Goal: Task Accomplishment & Management: Use online tool/utility

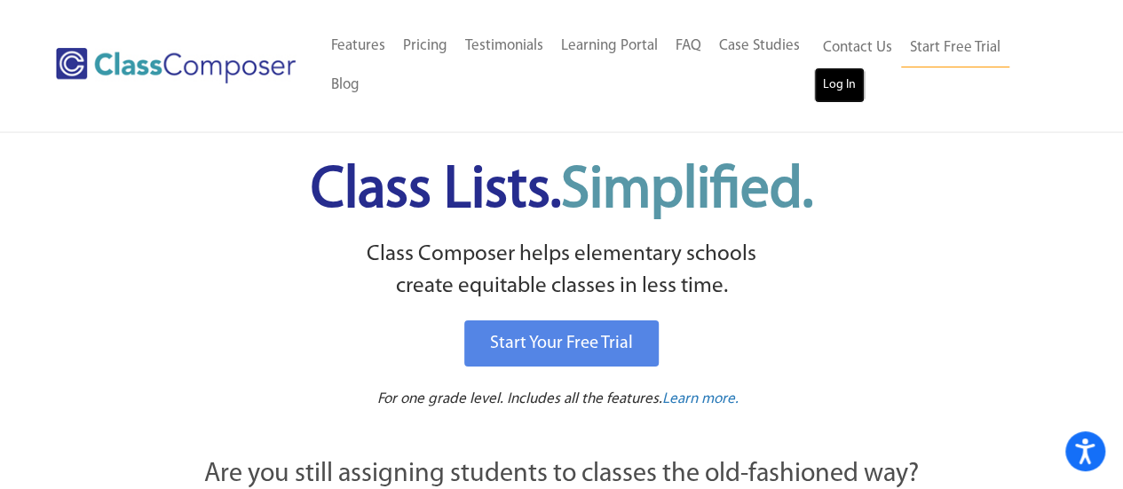
click at [841, 83] on link "Log In" at bounding box center [839, 85] width 51 height 36
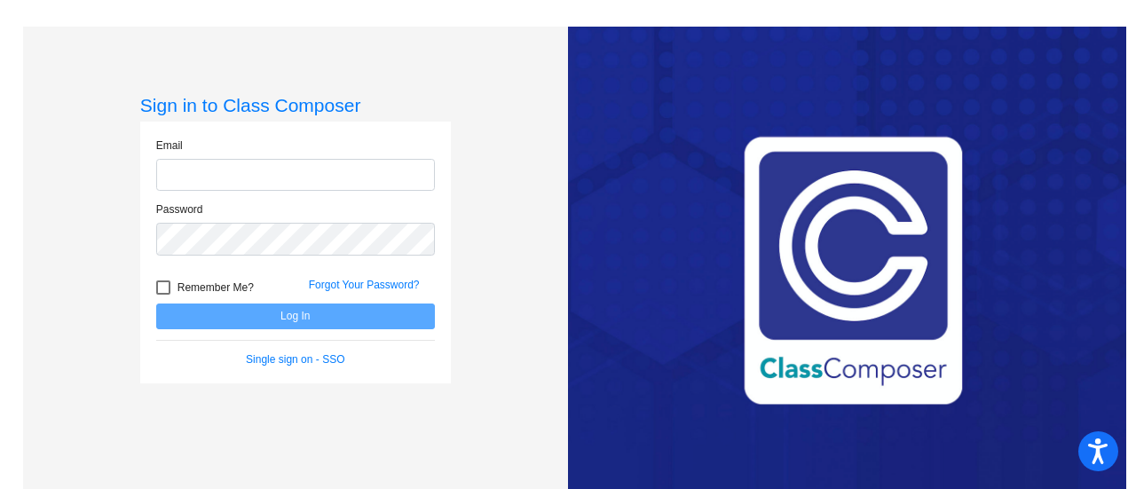
type input "[EMAIL_ADDRESS][DOMAIN_NAME]"
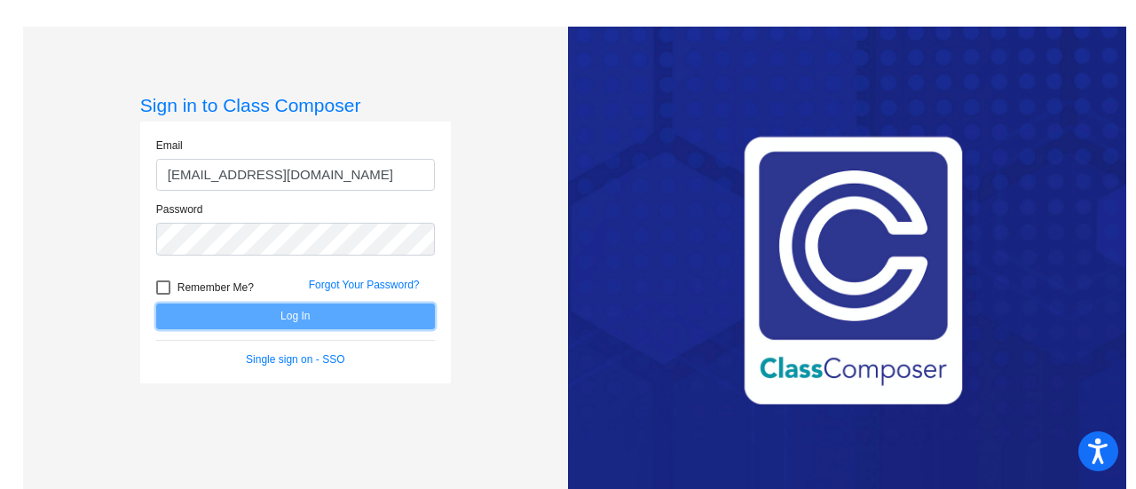
click at [231, 318] on button "Log In" at bounding box center [295, 317] width 279 height 26
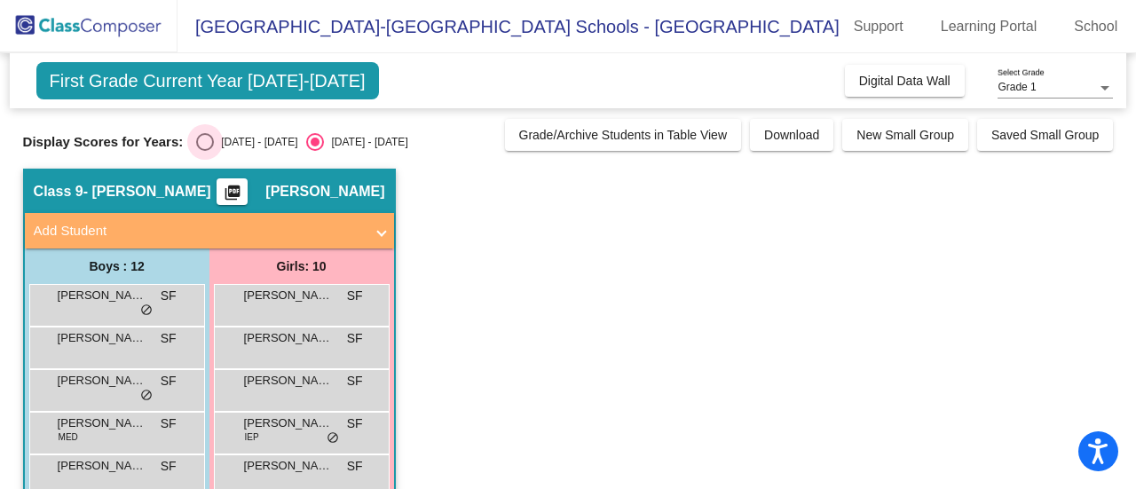
click at [204, 145] on div "Select an option" at bounding box center [205, 142] width 18 height 18
click at [204, 151] on input "[DATE] - [DATE]" at bounding box center [204, 151] width 1 height 1
radio input "true"
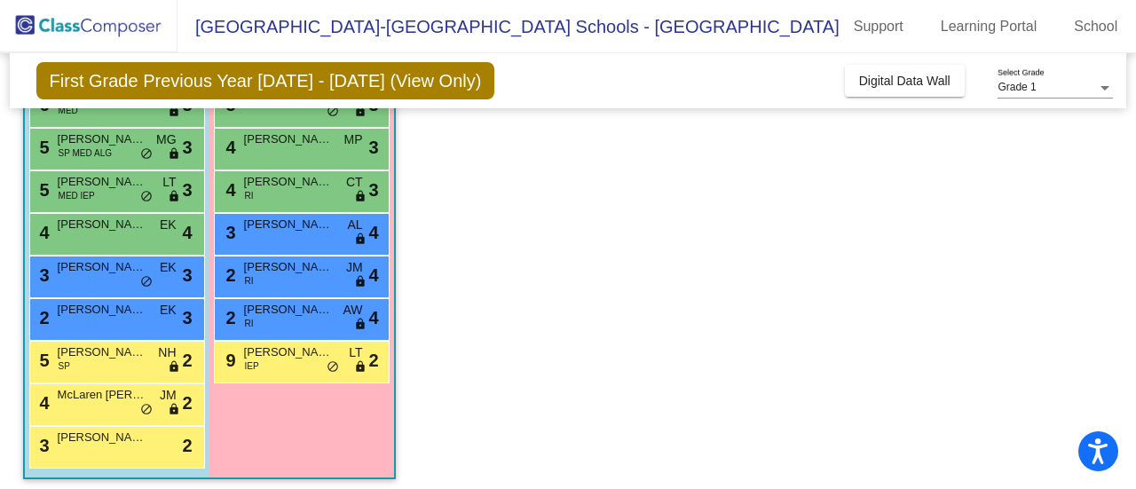
scroll to position [334, 0]
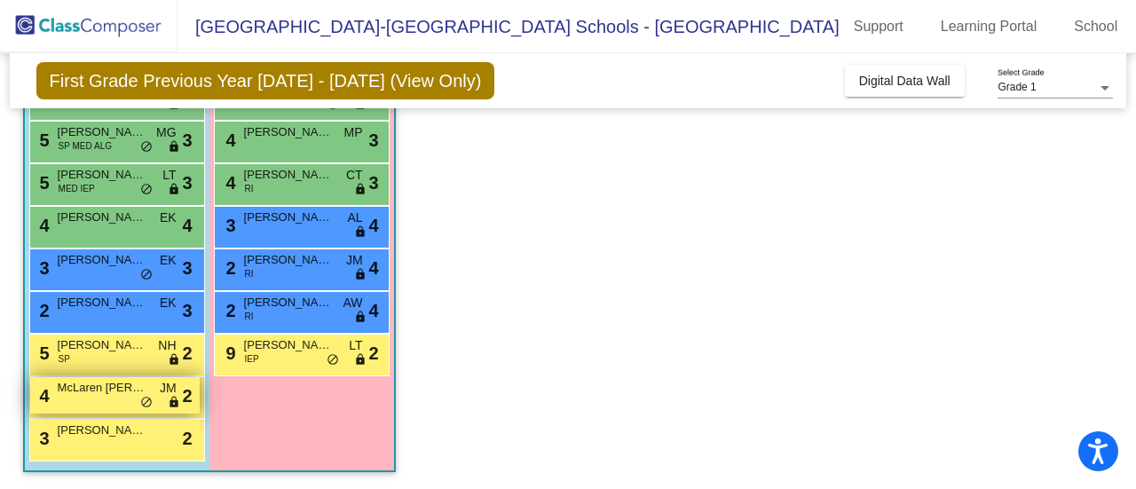
click at [94, 387] on span "McLaren [PERSON_NAME]" at bounding box center [102, 388] width 89 height 18
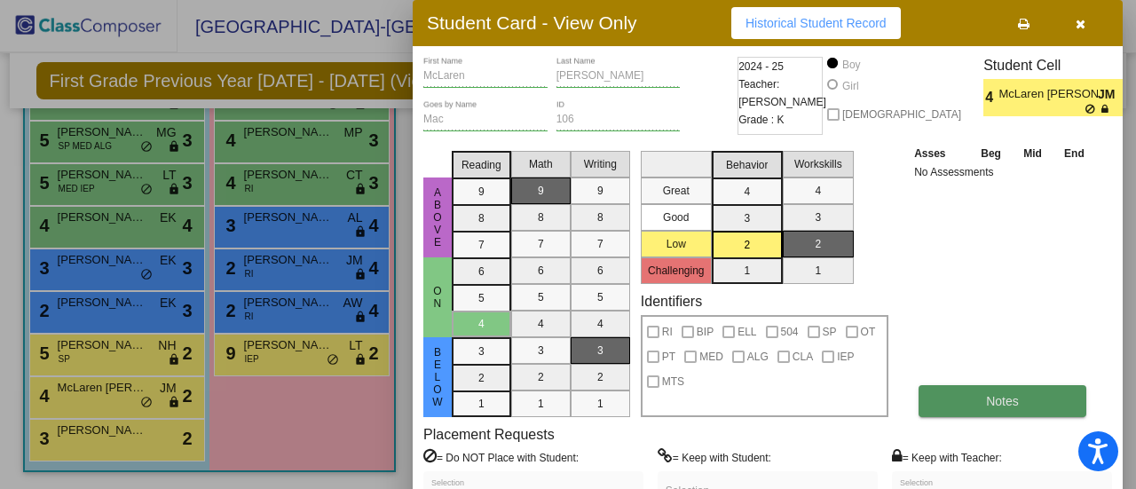
click at [970, 395] on button "Notes" at bounding box center [1003, 401] width 168 height 32
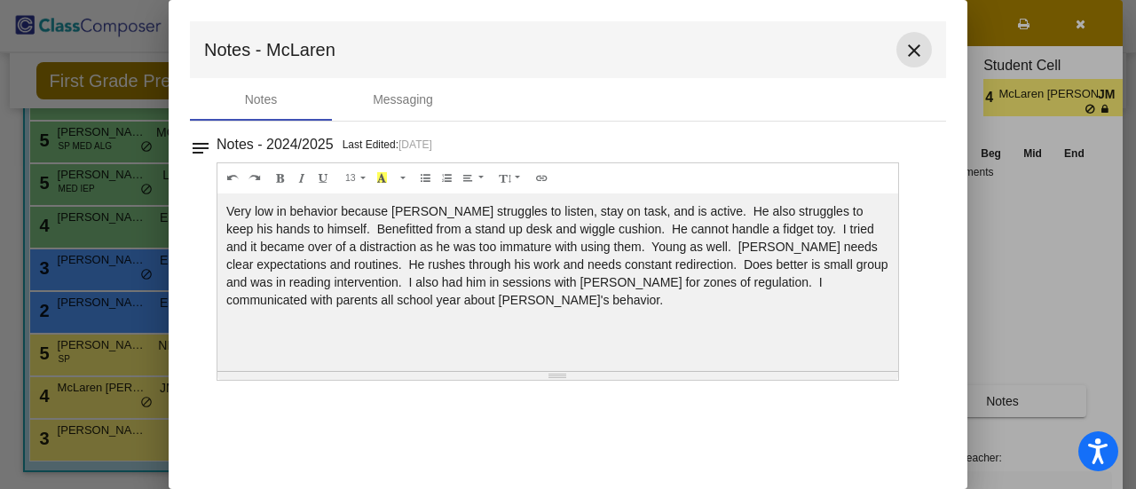
click at [910, 54] on mat-icon "close" at bounding box center [914, 50] width 21 height 21
